Goal: Information Seeking & Learning: Learn about a topic

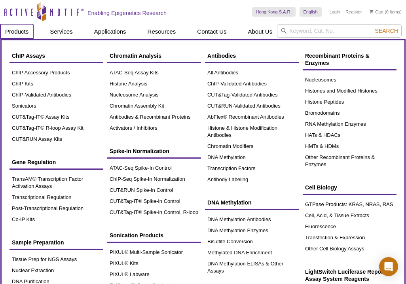
click at [19, 30] on link "Products" at bounding box center [16, 31] width 33 height 15
click at [18, 30] on link "Products" at bounding box center [16, 31] width 33 height 15
click at [13, 34] on link "Products" at bounding box center [16, 31] width 33 height 15
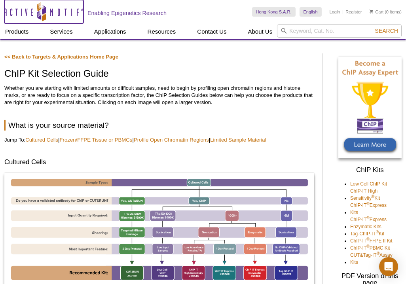
click at [62, 12] on icon "Active Motif Logo" at bounding box center [43, 11] width 79 height 19
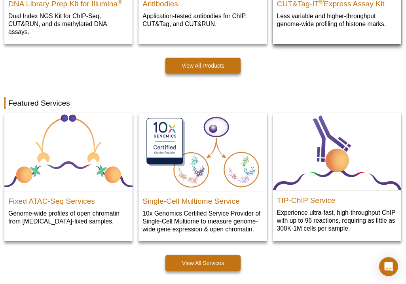
scroll to position [179, 0]
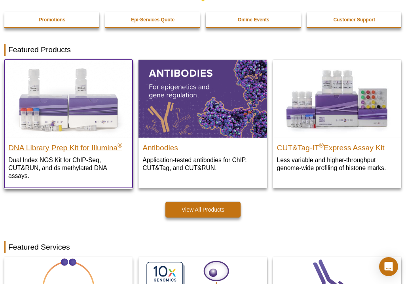
click at [100, 149] on h2 "DNA Library Prep Kit for Illumina ®" at bounding box center [68, 146] width 120 height 12
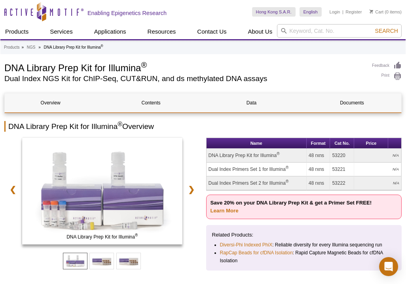
click at [147, 66] on h1 "DNA Library Prep Kit for Illumina ®" at bounding box center [183, 67] width 359 height 12
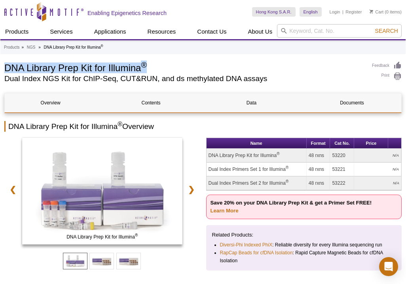
drag, startPoint x: 148, startPoint y: 65, endPoint x: 7, endPoint y: 65, distance: 141.1
click at [7, 65] on h1 "DNA Library Prep Kit for Illumina ®" at bounding box center [183, 67] width 359 height 12
copy h1 "DNA Library Prep Kit for Illumina ®"
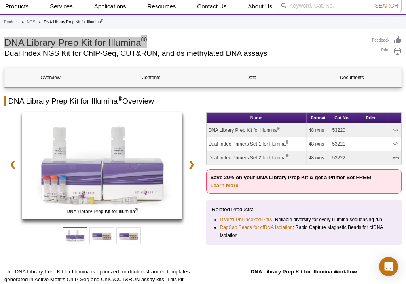
scroll to position [36, 0]
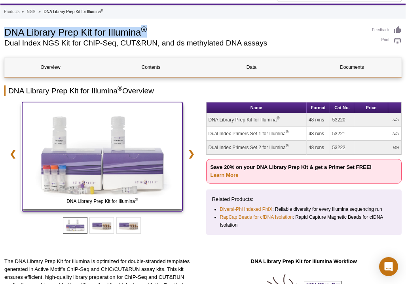
click at [127, 162] on img at bounding box center [102, 155] width 160 height 107
